Goal: Information Seeking & Learning: Learn about a topic

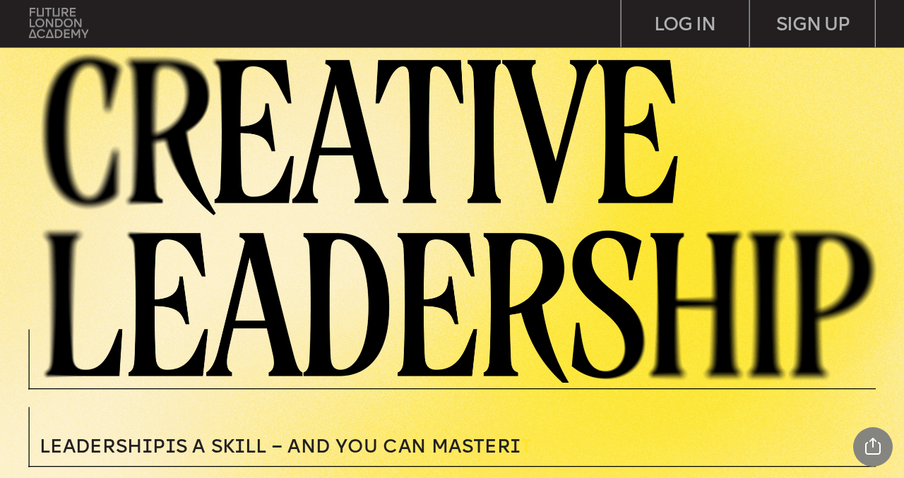
click at [64, 23] on img at bounding box center [58, 23] width 59 height 30
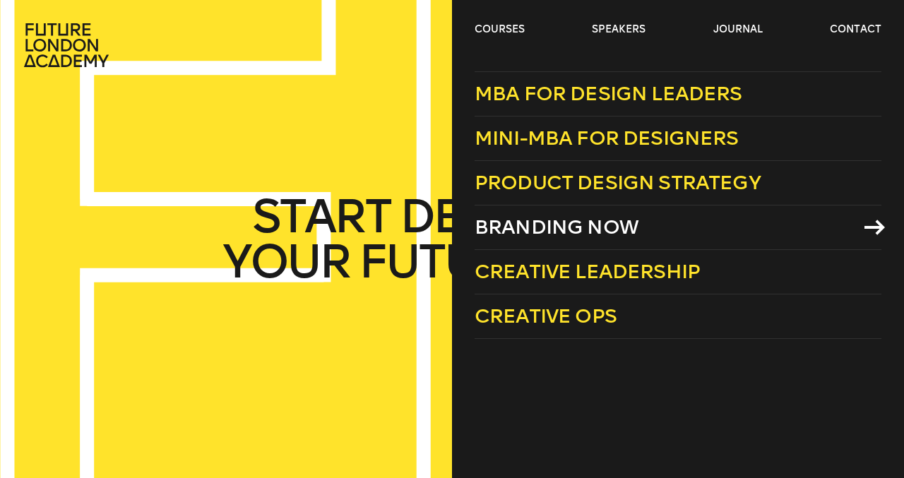
click at [537, 237] on span "Branding Now" at bounding box center [557, 227] width 164 height 23
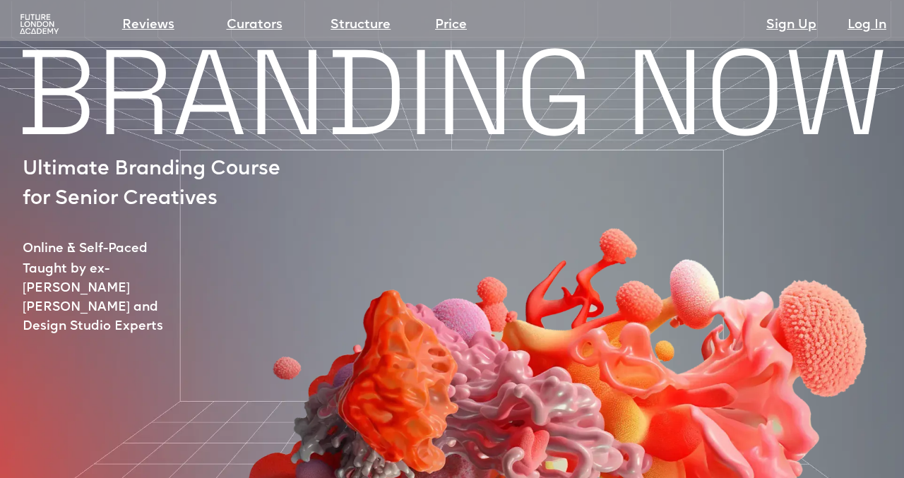
scroll to position [195, 0]
